Goal: Navigation & Orientation: Find specific page/section

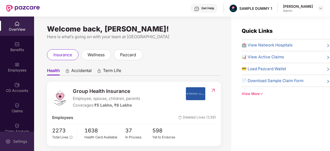
click at [14, 136] on div "Settings" at bounding box center [17, 141] width 34 height 19
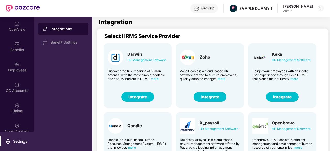
drag, startPoint x: 284, startPoint y: 57, endPoint x: 276, endPoint y: 57, distance: 8.3
click at [276, 57] on div "Keka HR Management Software" at bounding box center [291, 57] width 39 height 11
click at [12, 25] on div "OverView" at bounding box center [17, 26] width 34 height 19
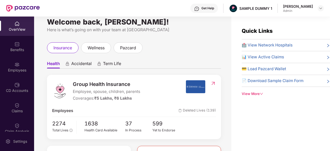
scroll to position [7, 0]
click at [207, 9] on div "Get Help" at bounding box center [204, 8] width 28 height 9
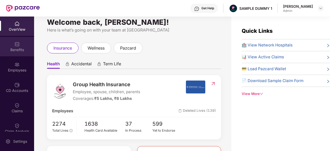
click at [15, 42] on img at bounding box center [16, 44] width 5 height 5
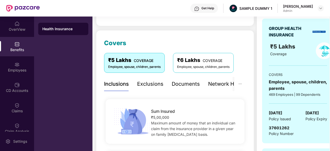
scroll to position [54, 0]
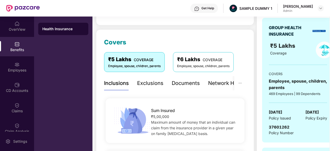
click at [148, 81] on div "Exclusions" at bounding box center [150, 83] width 26 height 8
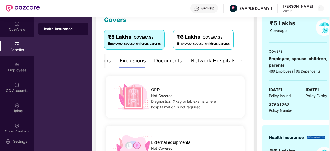
scroll to position [81, 0]
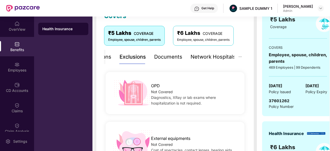
click at [164, 57] on div "Documents" at bounding box center [168, 57] width 28 height 8
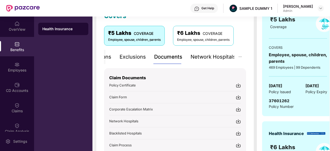
click at [135, 61] on div "Exclusions" at bounding box center [133, 57] width 26 height 14
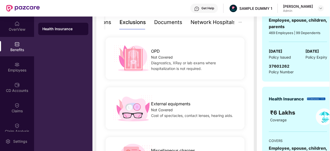
scroll to position [116, 0]
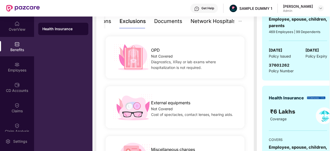
click at [165, 24] on div "Documents" at bounding box center [168, 21] width 28 height 8
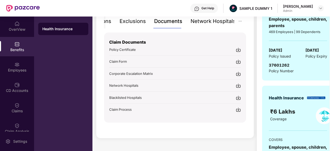
click at [197, 25] on div "Network Hospitals" at bounding box center [212, 21] width 45 height 14
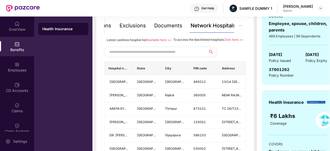
scroll to position [111, 0]
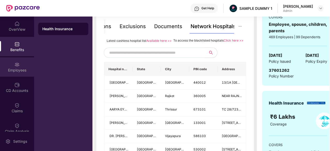
click at [16, 72] on div "Employees" at bounding box center [17, 70] width 34 height 5
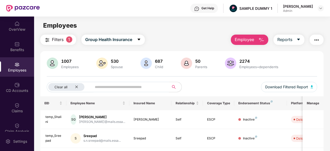
click at [255, 41] on button "Employee" at bounding box center [249, 40] width 37 height 10
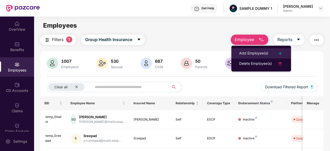
click at [249, 55] on div "Add Employee(s)" at bounding box center [253, 53] width 29 height 6
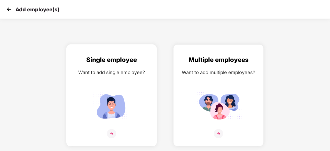
click at [147, 76] on div "Single employee Want to add single employee?" at bounding box center [112, 100] width 80 height 90
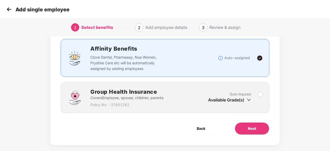
scroll to position [39, 0]
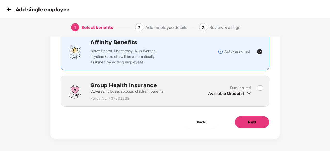
click at [263, 125] on button "Next" at bounding box center [252, 122] width 35 height 12
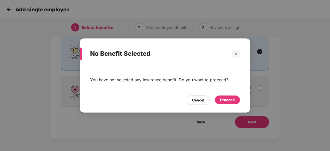
click at [226, 102] on div "Proceed" at bounding box center [227, 100] width 15 height 6
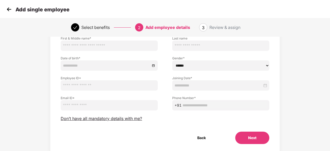
scroll to position [40, 0]
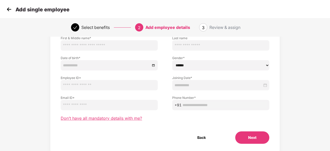
click at [123, 117] on span "Don’t have all mandatory details with me?" at bounding box center [101, 118] width 81 height 5
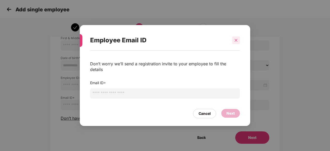
click at [237, 42] on icon "close" at bounding box center [236, 40] width 4 height 4
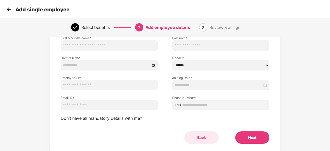
click at [203, 138] on button "Back" at bounding box center [201, 137] width 34 height 12
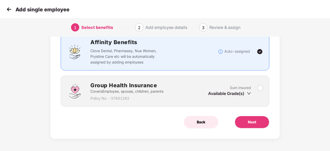
click at [197, 122] on span "Back" at bounding box center [201, 122] width 9 height 6
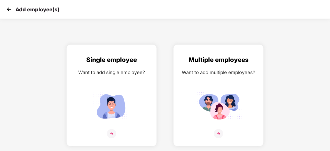
click at [8, 11] on img at bounding box center [9, 9] width 8 height 8
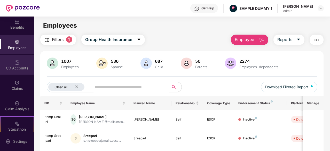
scroll to position [24, 0]
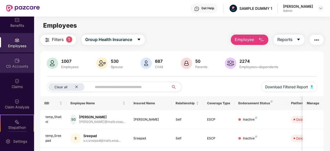
click at [15, 66] on div "CD Accounts" at bounding box center [17, 66] width 34 height 5
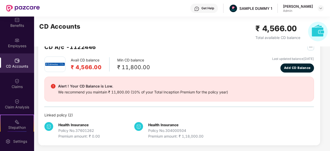
scroll to position [11, 0]
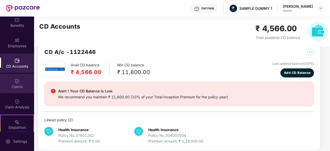
click at [22, 85] on div "Claims" at bounding box center [17, 86] width 34 height 5
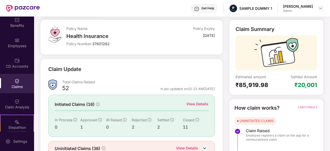
scroll to position [36, 0]
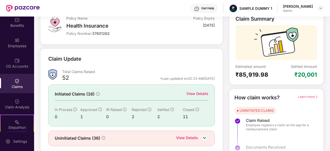
click at [199, 93] on div "View Details" at bounding box center [197, 94] width 22 height 6
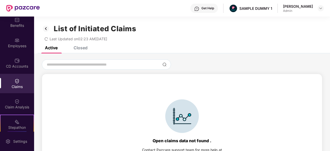
click at [84, 47] on div "Closed" at bounding box center [81, 47] width 14 height 5
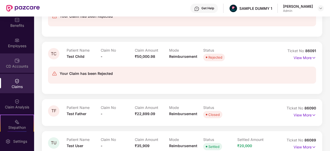
scroll to position [89, 0]
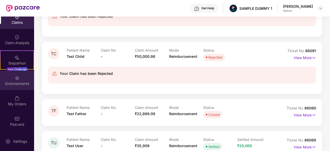
click at [15, 81] on div "Endorsements" at bounding box center [17, 83] width 34 height 5
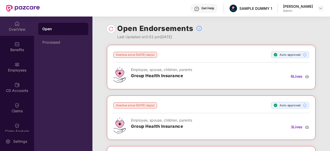
click at [19, 28] on div "OverView" at bounding box center [17, 29] width 34 height 5
